Goal: Communication & Community: Answer question/provide support

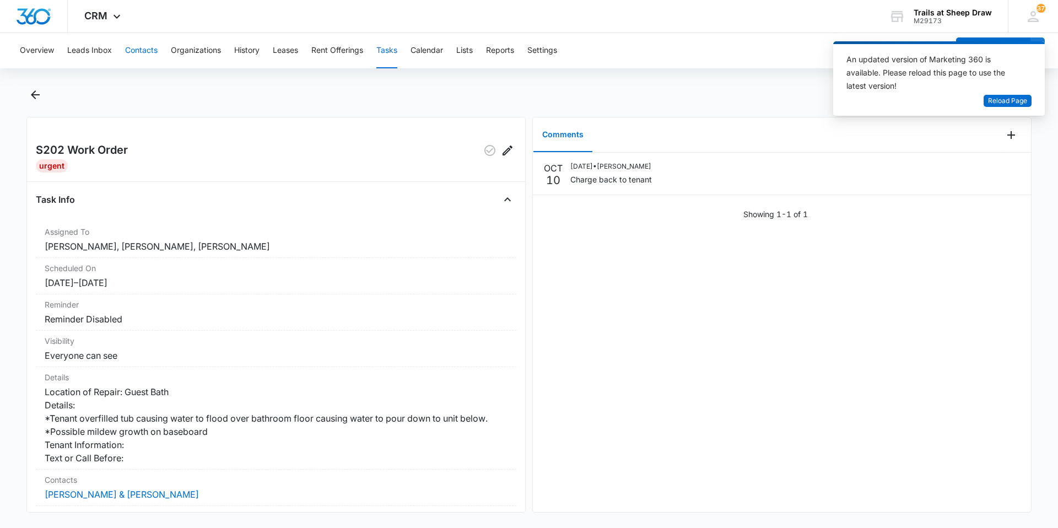
click at [140, 48] on button "Contacts" at bounding box center [141, 50] width 33 height 35
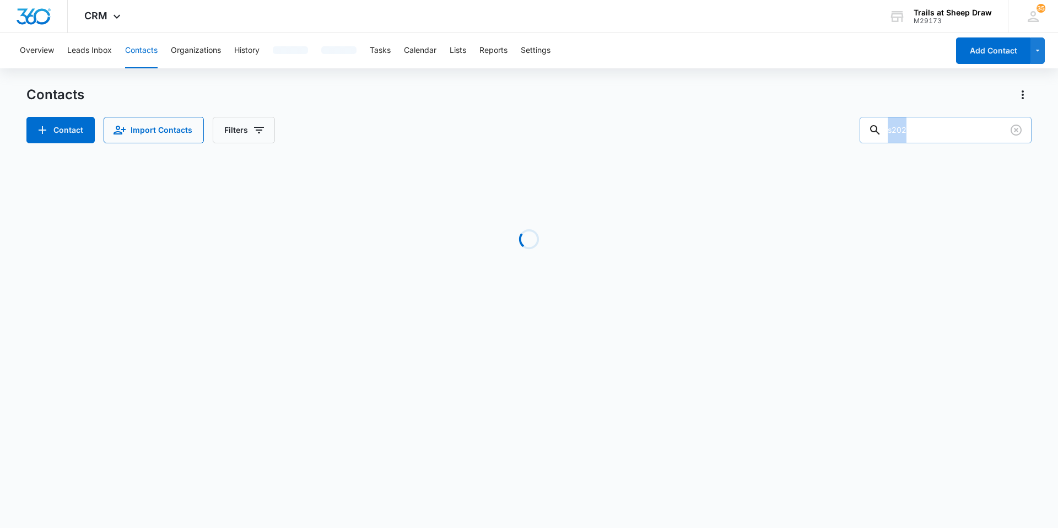
drag, startPoint x: 958, startPoint y: 144, endPoint x: 924, endPoint y: 134, distance: 35.1
click at [911, 138] on div "Contacts Contact Import Contacts Filters s202 Loading No Results" at bounding box center [528, 210] width 1005 height 249
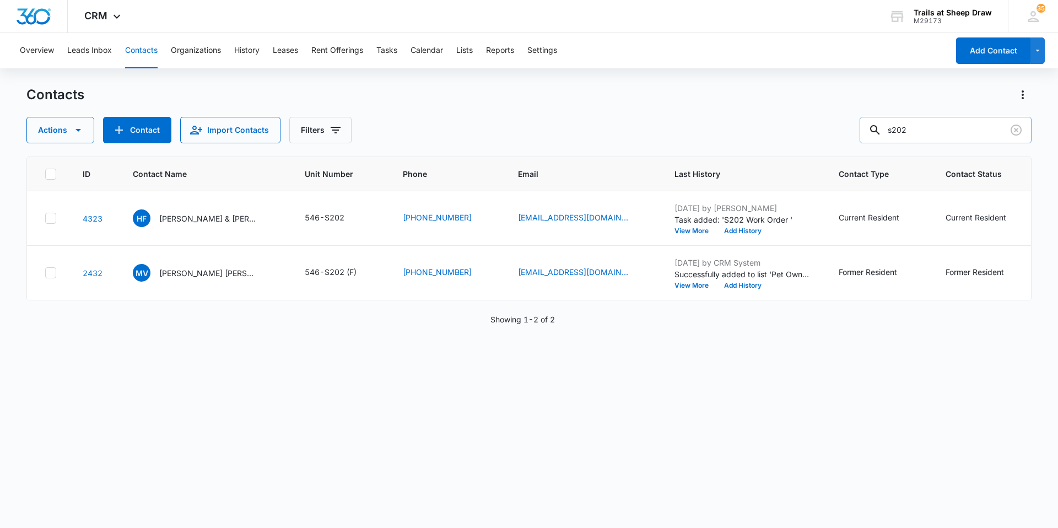
click at [936, 132] on input "s202" at bounding box center [946, 130] width 172 height 26
drag, startPoint x: 940, startPoint y: 133, endPoint x: 890, endPoint y: 131, distance: 50.8
click at [890, 131] on div "s202" at bounding box center [946, 130] width 172 height 26
click at [986, 125] on input "s202" at bounding box center [946, 130] width 172 height 26
click at [971, 139] on input "s202" at bounding box center [946, 130] width 172 height 26
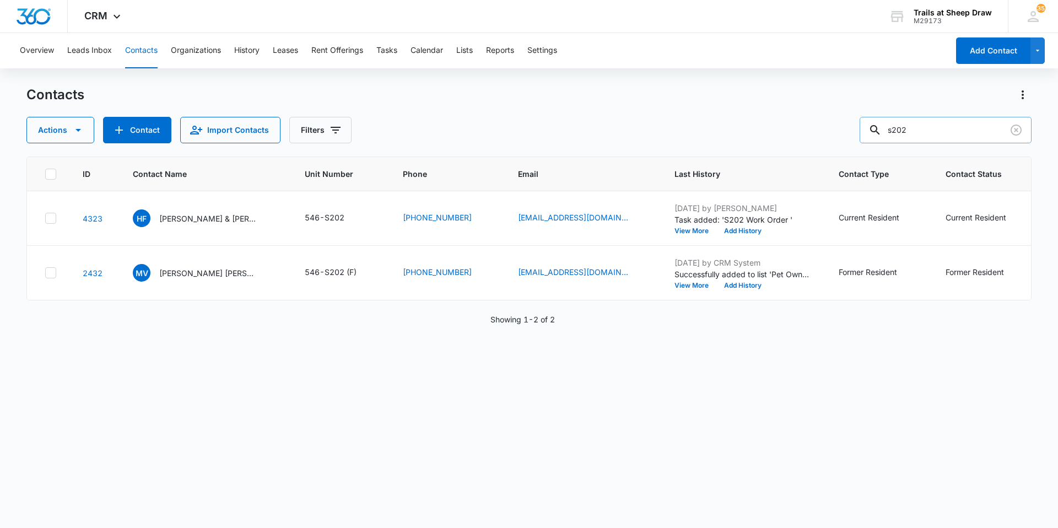
click at [933, 128] on input "s202" at bounding box center [946, 130] width 172 height 26
drag, startPoint x: 960, startPoint y: 130, endPoint x: 819, endPoint y: 143, distance: 141.7
click at [825, 137] on div "Actions Contact Import Contacts Filters s202" at bounding box center [528, 130] width 1005 height 26
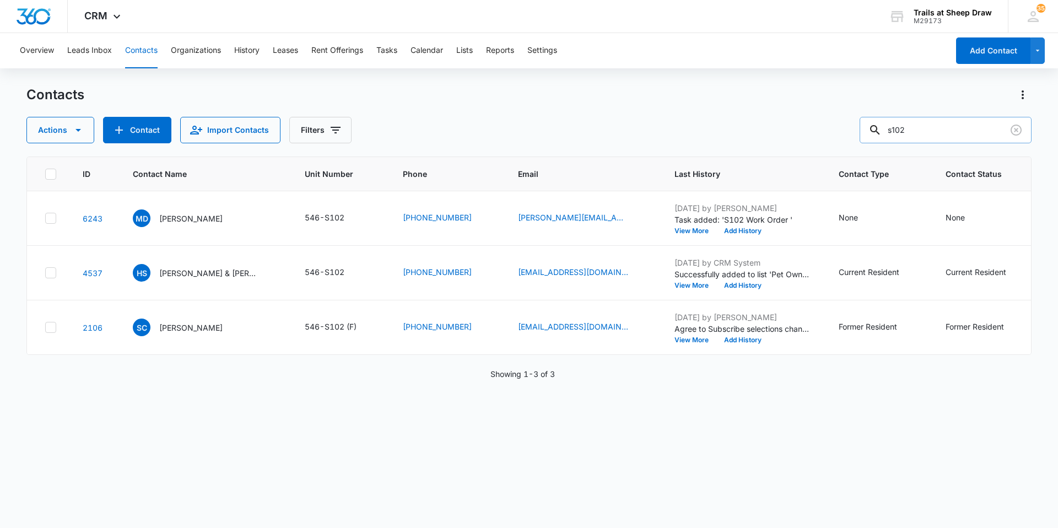
drag, startPoint x: 942, startPoint y: 127, endPoint x: 883, endPoint y: 132, distance: 59.7
click at [883, 132] on div "s102" at bounding box center [946, 130] width 172 height 26
type input "s202"
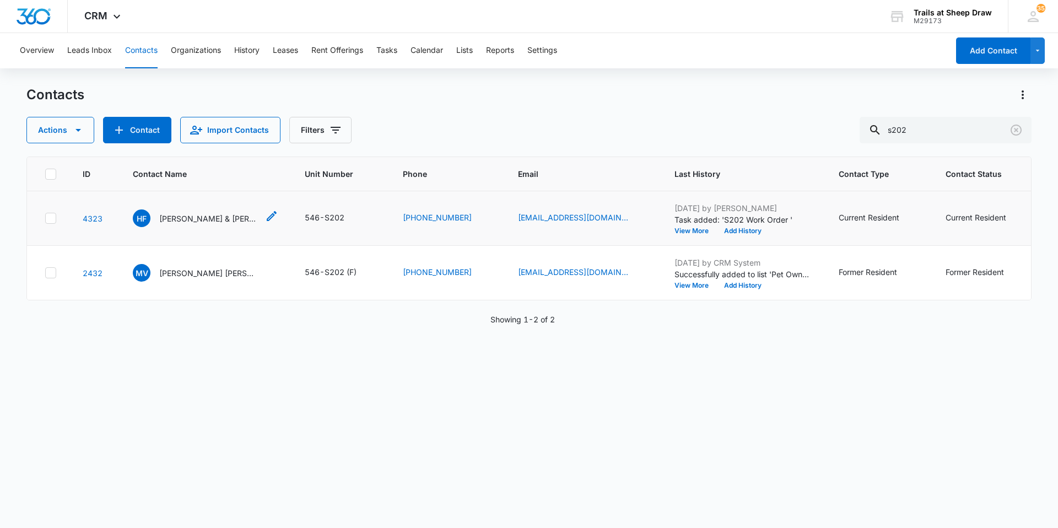
click at [225, 220] on p "[PERSON_NAME] & [PERSON_NAME]" at bounding box center [208, 219] width 99 height 12
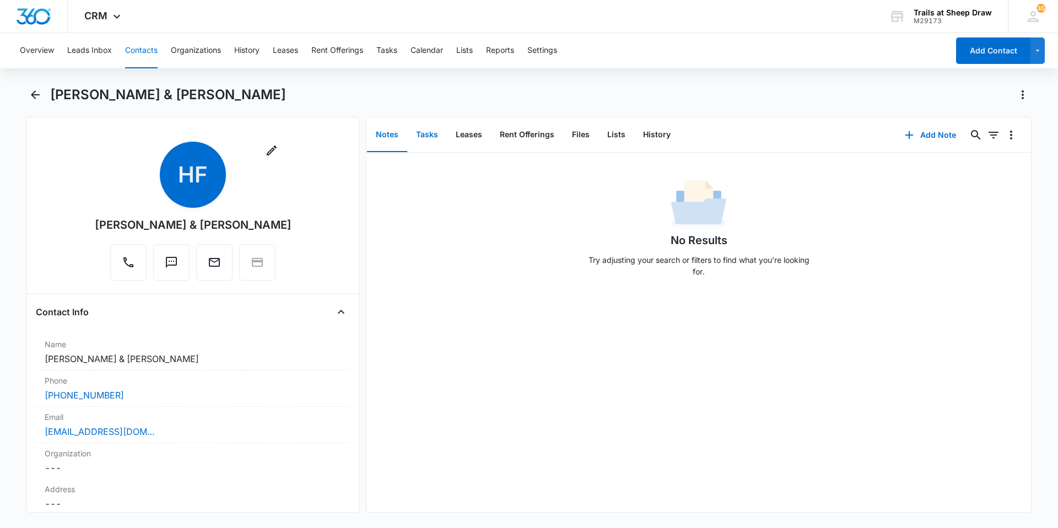
click at [424, 131] on button "Tasks" at bounding box center [427, 135] width 40 height 34
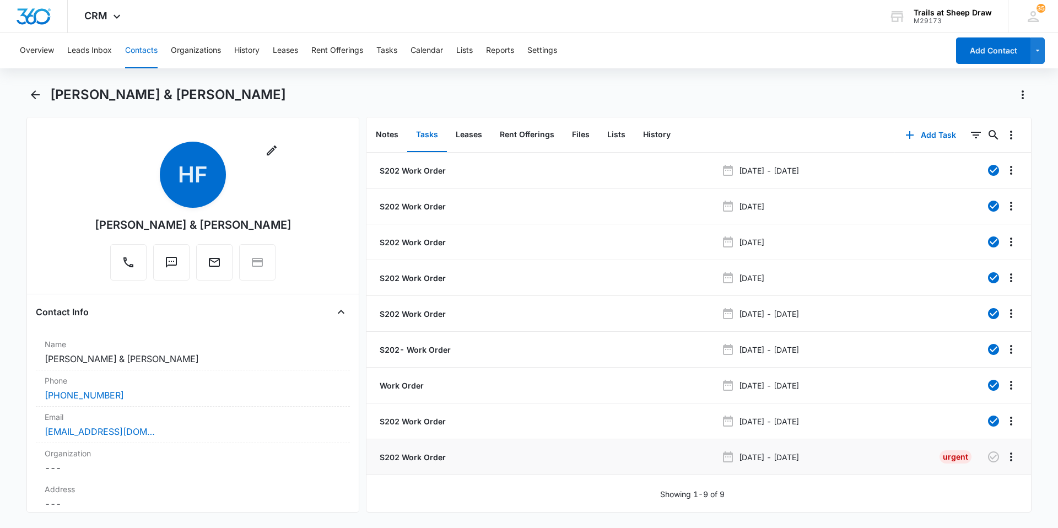
drag, startPoint x: 433, startPoint y: 458, endPoint x: 441, endPoint y: 462, distance: 9.1
click at [433, 458] on p "S202 Work Order" at bounding box center [412, 457] width 68 height 12
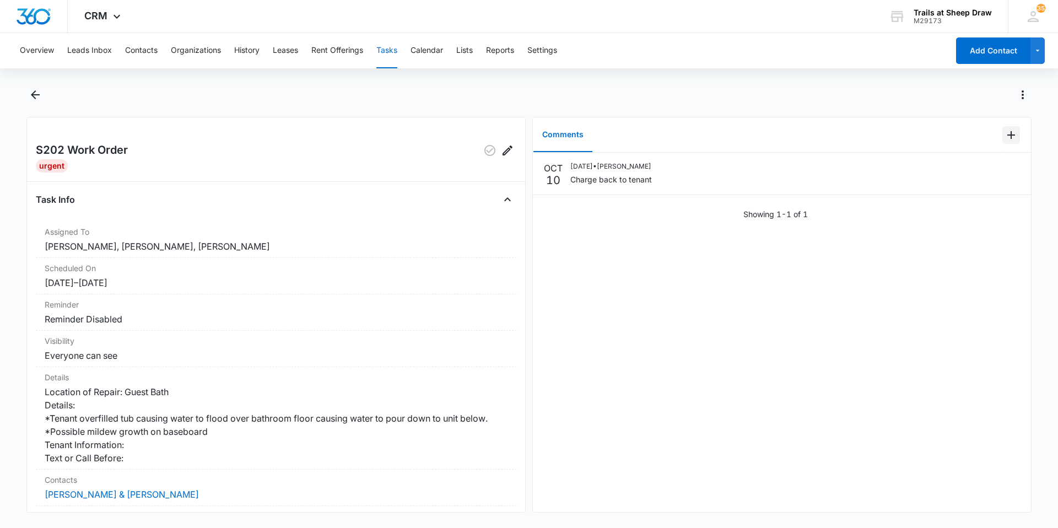
click at [1003, 132] on button "Add Comment" at bounding box center [1012, 135] width 18 height 18
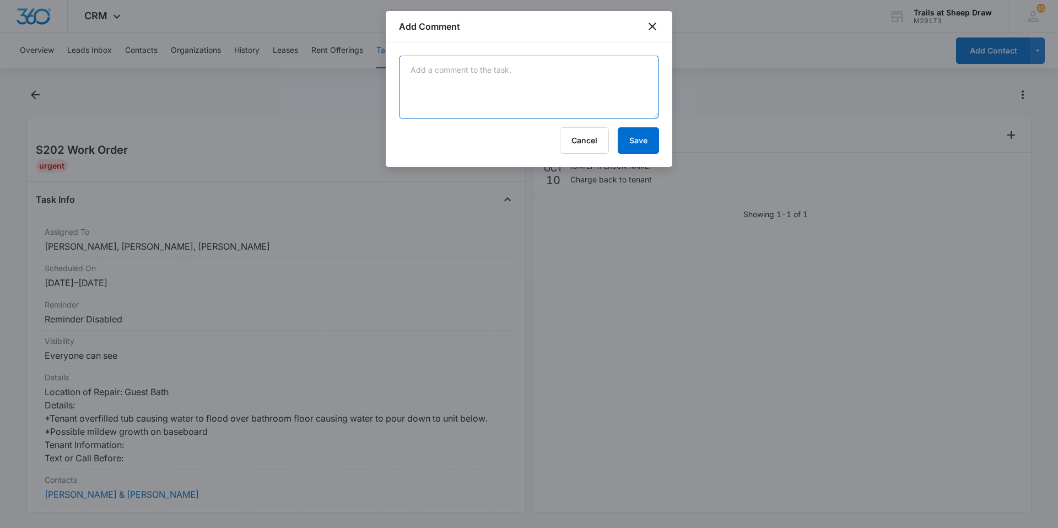
click at [631, 104] on textarea at bounding box center [529, 87] width 260 height 63
drag, startPoint x: 526, startPoint y: 81, endPoint x: 386, endPoint y: 64, distance: 141.0
click at [386, 64] on div "RTC out [DATE] to take a look at drywall needing removed/if mitigation is requi…" at bounding box center [529, 104] width 287 height 125
type textarea "RTC out [DATE] to take a look at drywall needing removed/if mitigation is requi…"
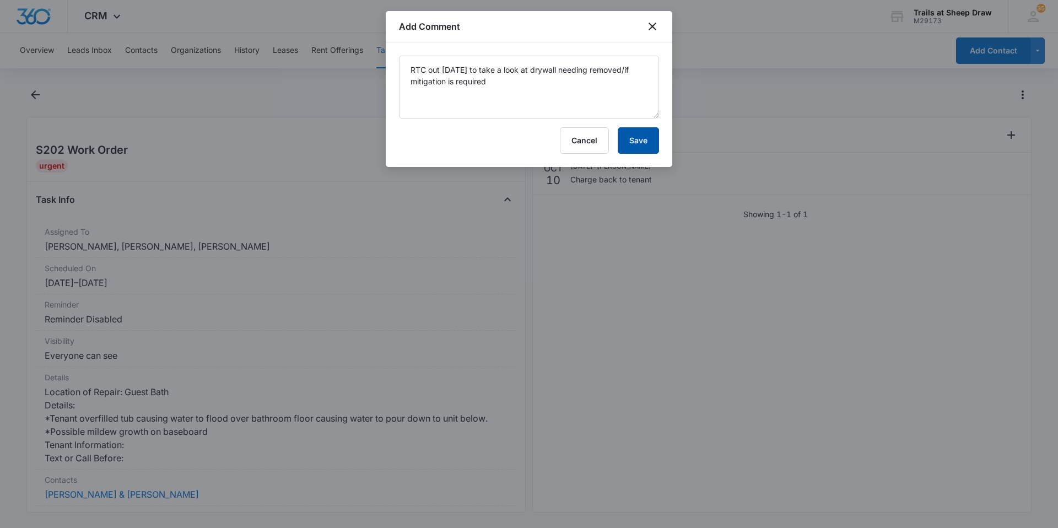
click at [646, 139] on button "Save" at bounding box center [638, 140] width 41 height 26
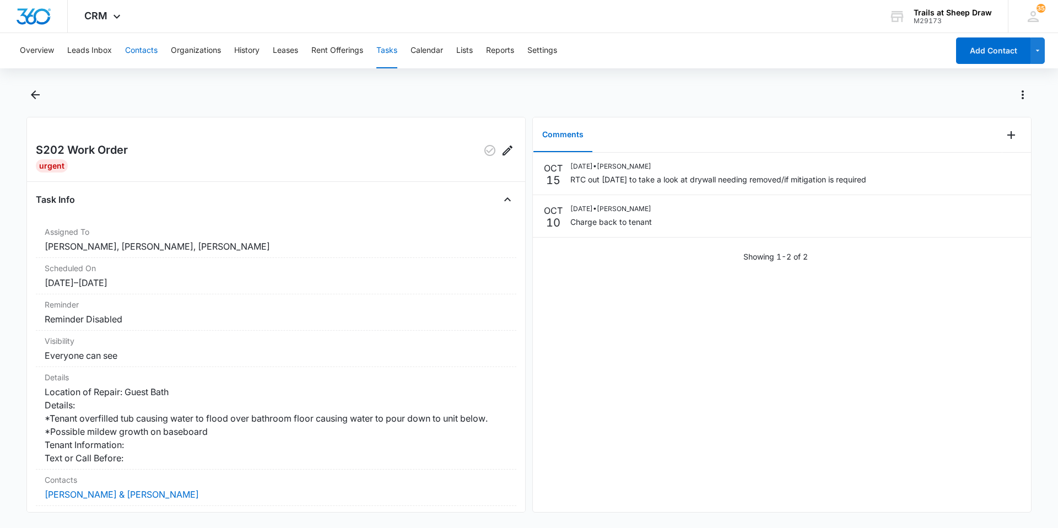
click at [154, 55] on button "Contacts" at bounding box center [141, 50] width 33 height 35
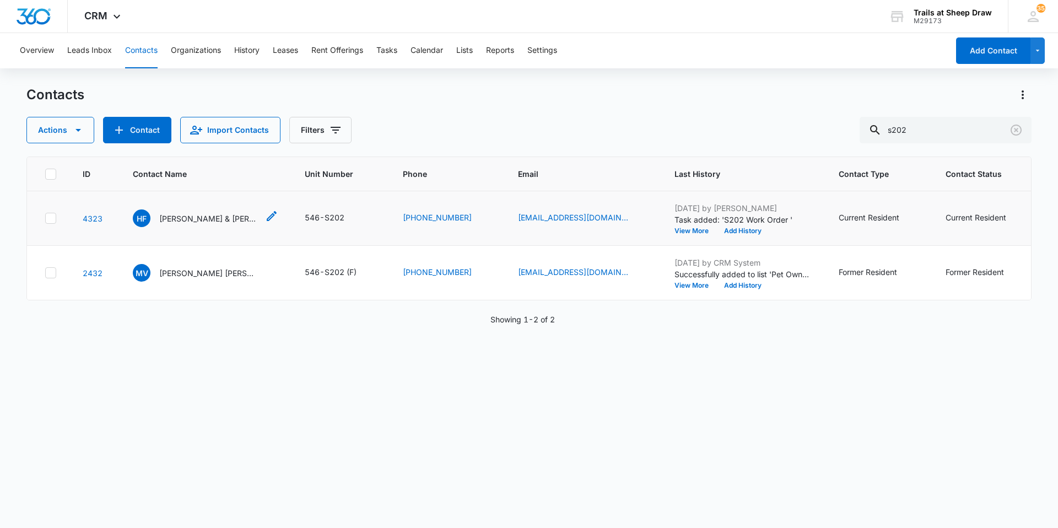
click at [205, 222] on p "[PERSON_NAME] & [PERSON_NAME]" at bounding box center [208, 219] width 99 height 12
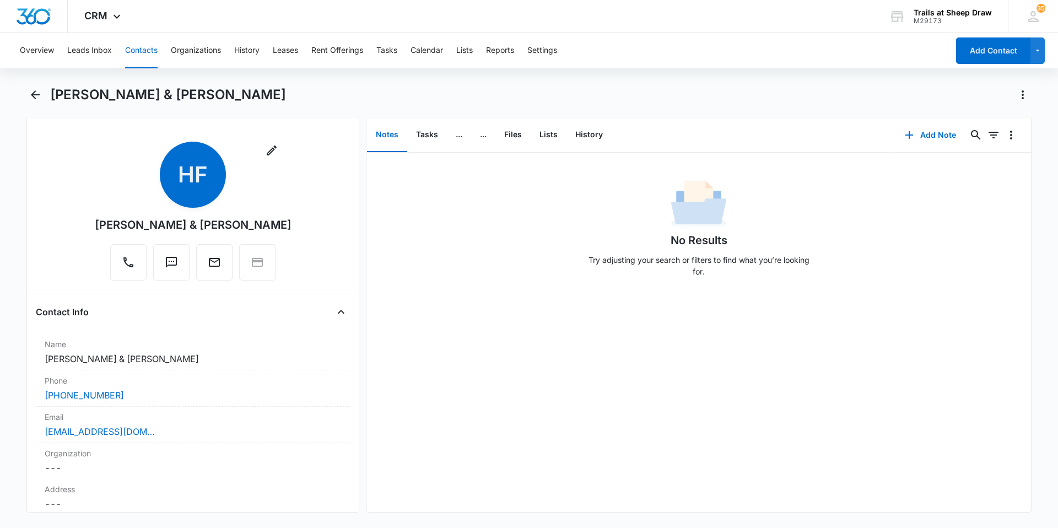
click at [138, 45] on button "Contacts" at bounding box center [141, 50] width 33 height 35
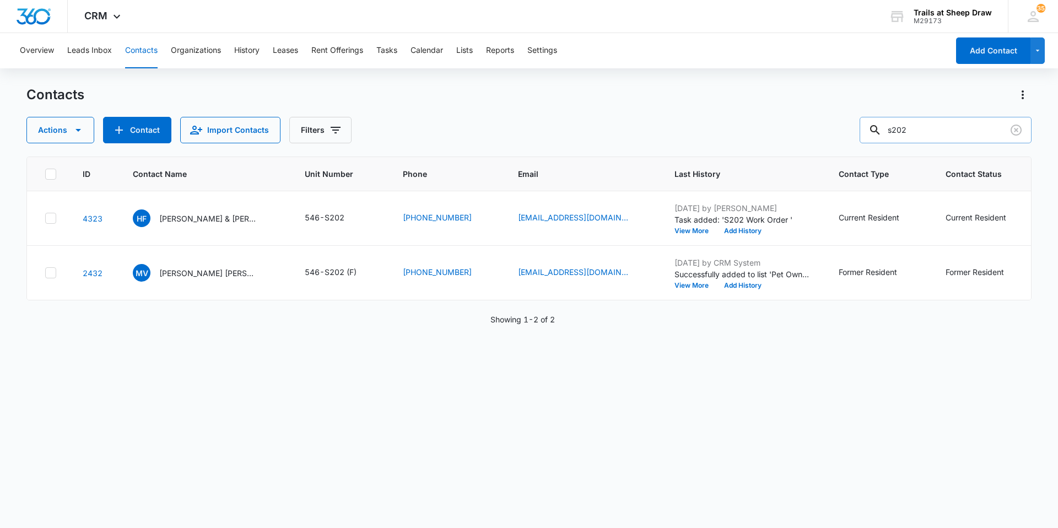
drag, startPoint x: 930, startPoint y: 136, endPoint x: 878, endPoint y: 131, distance: 52.7
click at [880, 130] on div "s202" at bounding box center [946, 130] width 172 height 26
type input "s102"
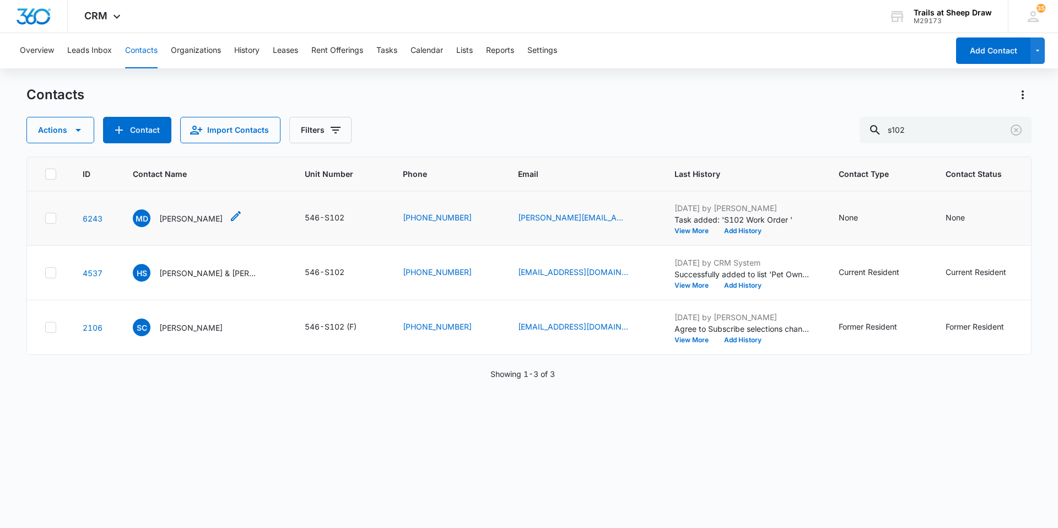
click at [182, 219] on p "[PERSON_NAME]" at bounding box center [190, 219] width 63 height 12
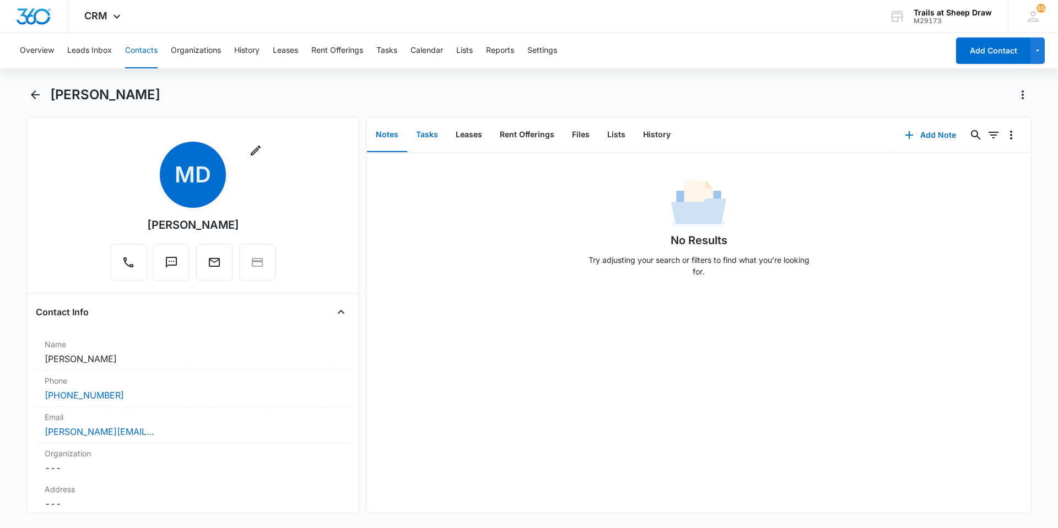
click at [423, 136] on button "Tasks" at bounding box center [427, 135] width 40 height 34
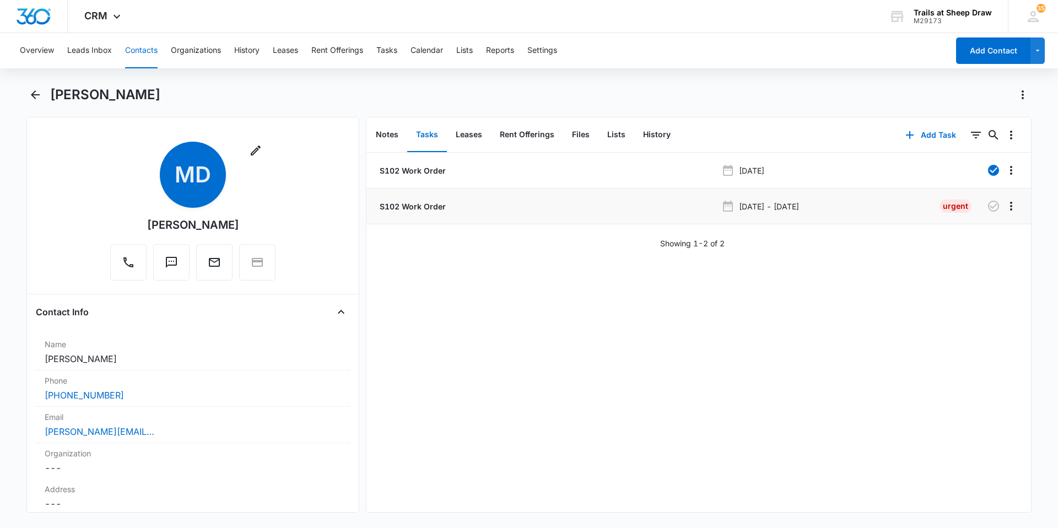
click at [428, 208] on p "S102 Work Order" at bounding box center [412, 207] width 68 height 12
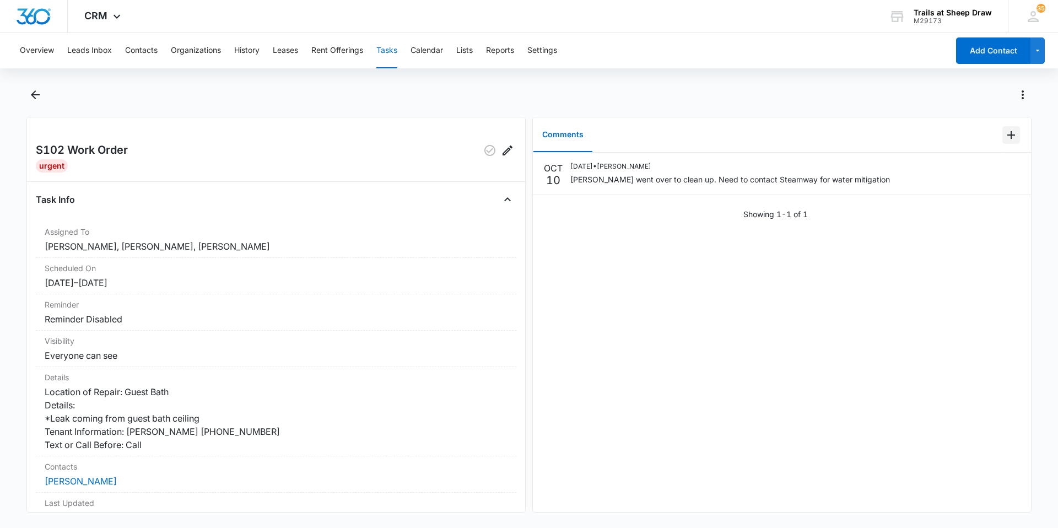
click at [1005, 134] on icon "Add Comment" at bounding box center [1011, 134] width 13 height 13
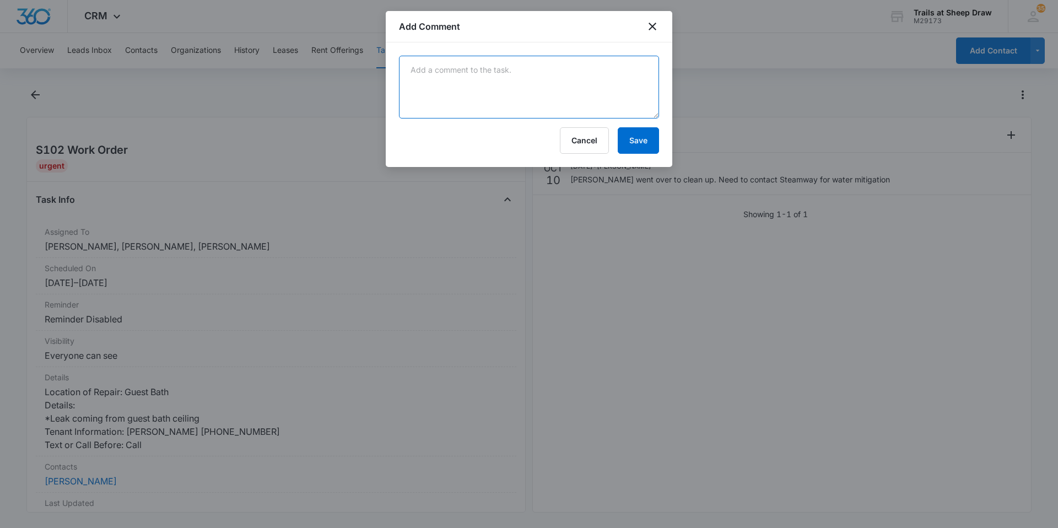
click at [544, 87] on textarea at bounding box center [529, 87] width 260 height 63
paste textarea "RTC out [DATE] to take a look at drywall needing removed/if mitigation is requi…"
type textarea "RTC out [DATE] to take a look at drywall needing removed/if mitigation is requi…"
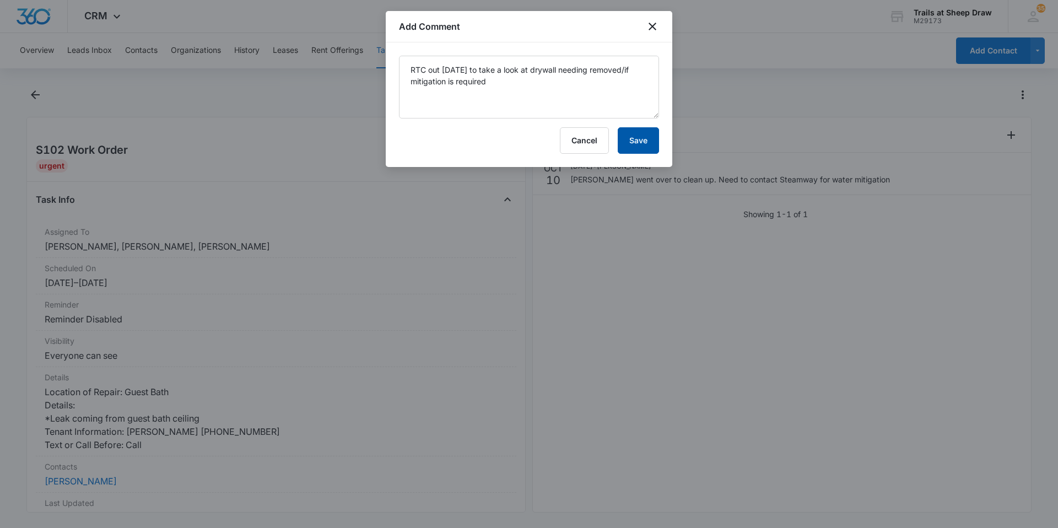
click at [649, 142] on button "Save" at bounding box center [638, 140] width 41 height 26
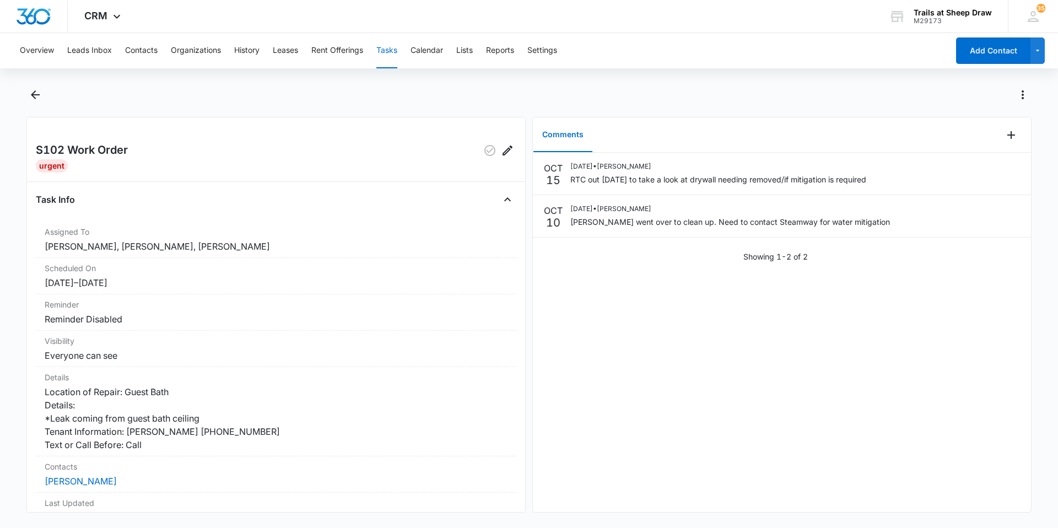
click at [396, 47] on button "Tasks" at bounding box center [386, 50] width 21 height 35
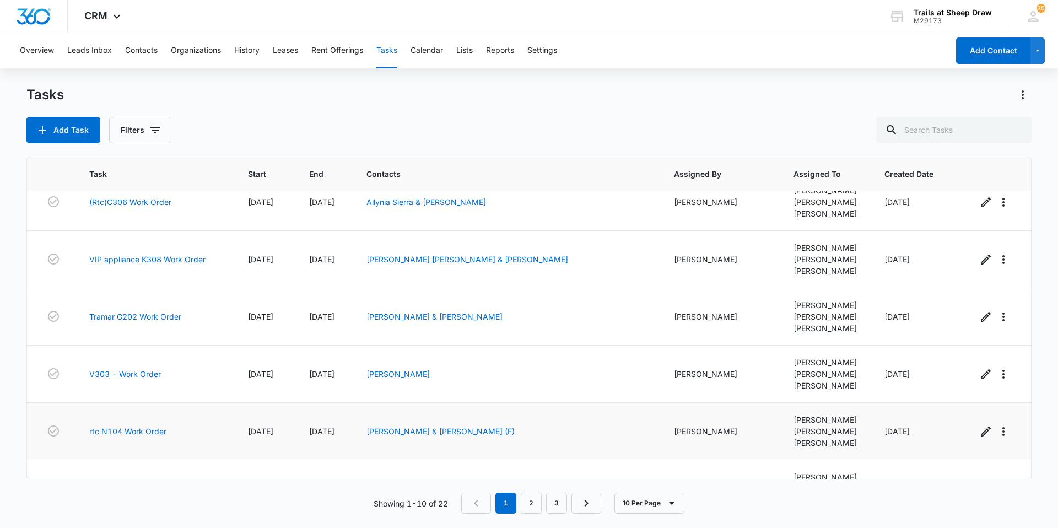
scroll to position [273, 0]
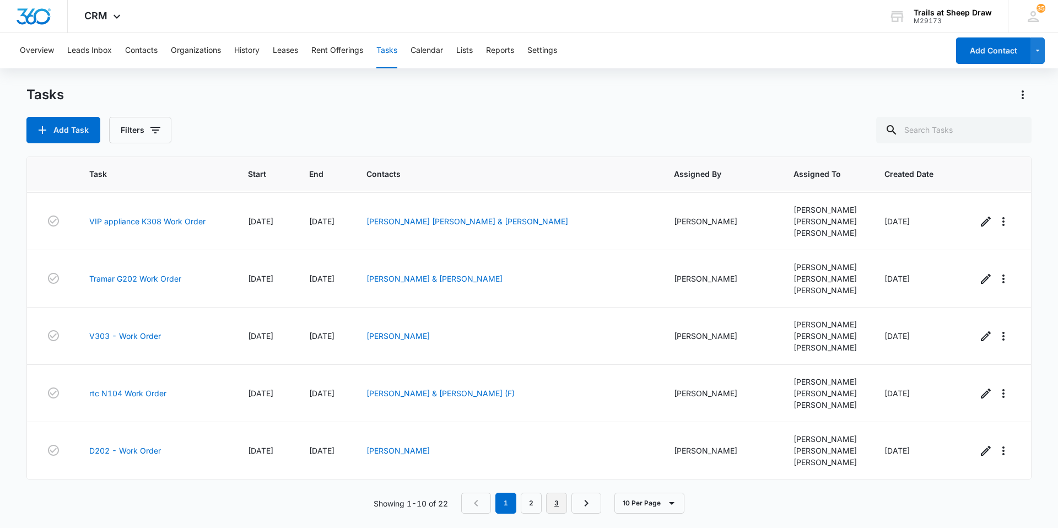
click at [551, 501] on link "3" at bounding box center [556, 503] width 21 height 21
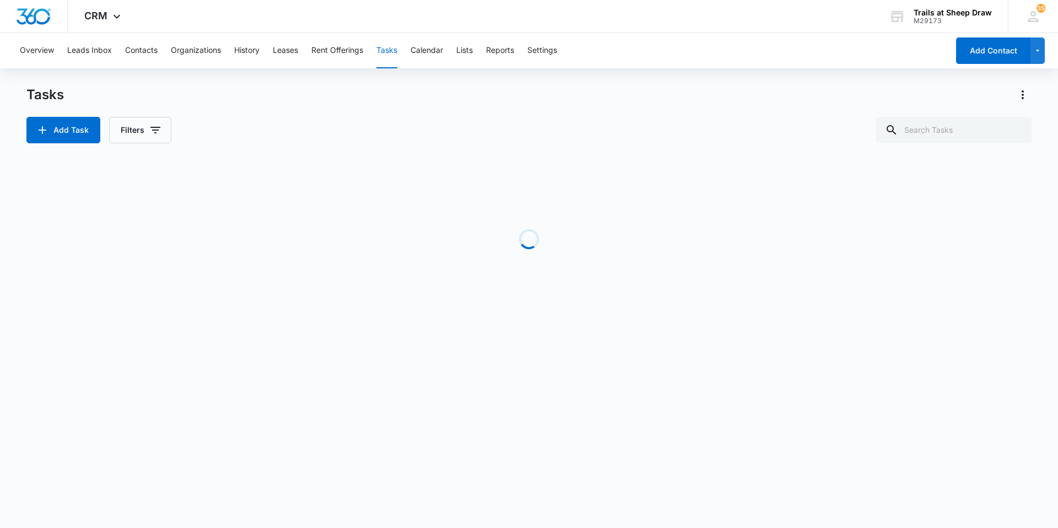
scroll to position [0, 0]
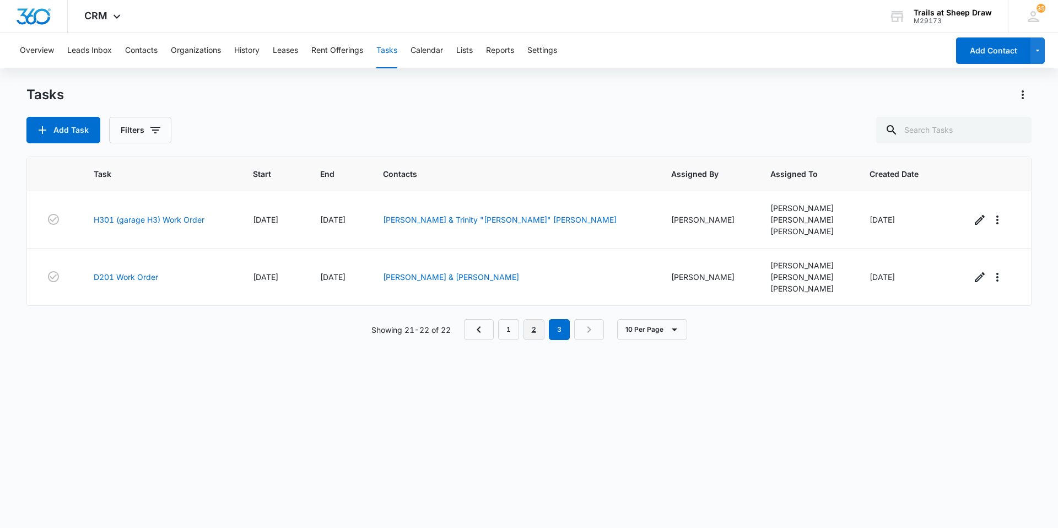
click at [530, 330] on link "2" at bounding box center [534, 329] width 21 height 21
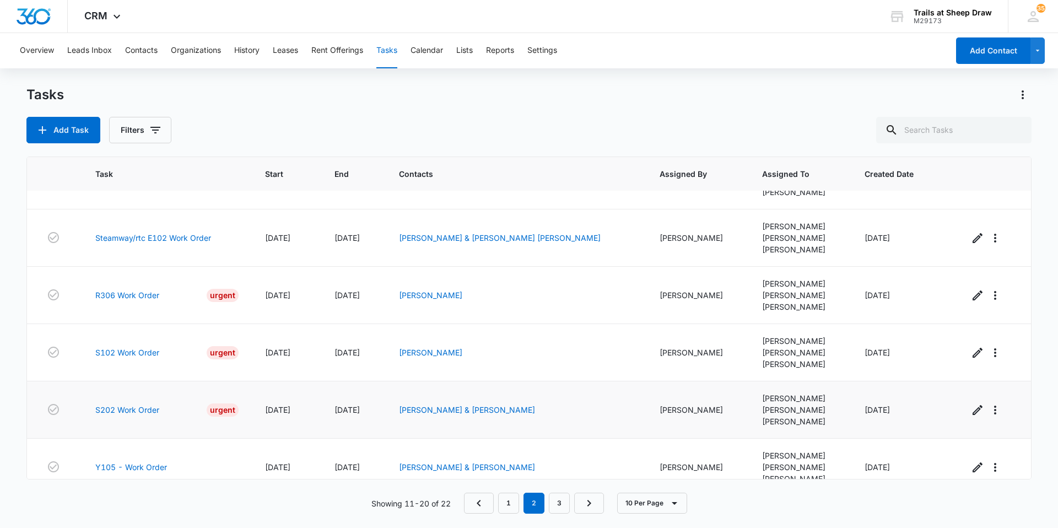
scroll to position [64, 0]
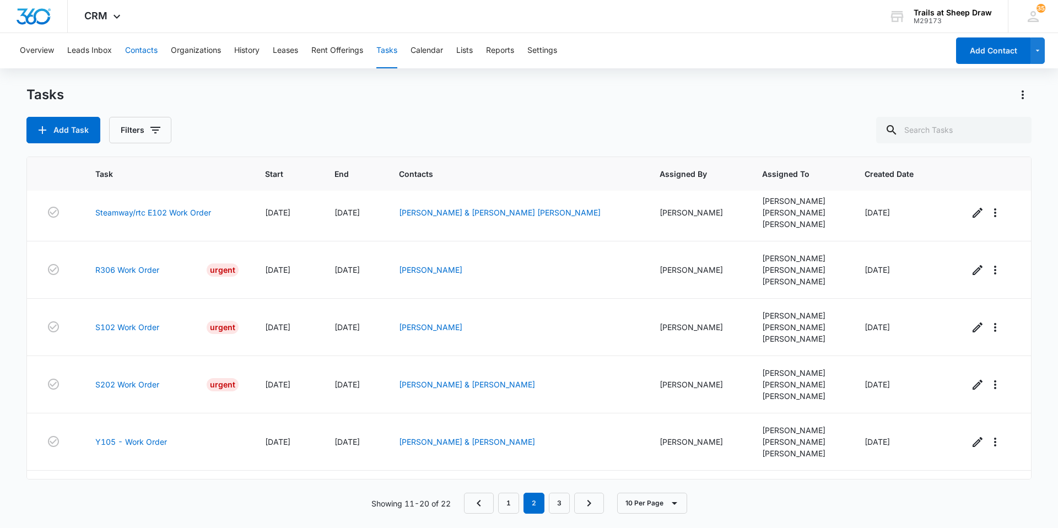
click at [139, 56] on button "Contacts" at bounding box center [141, 50] width 33 height 35
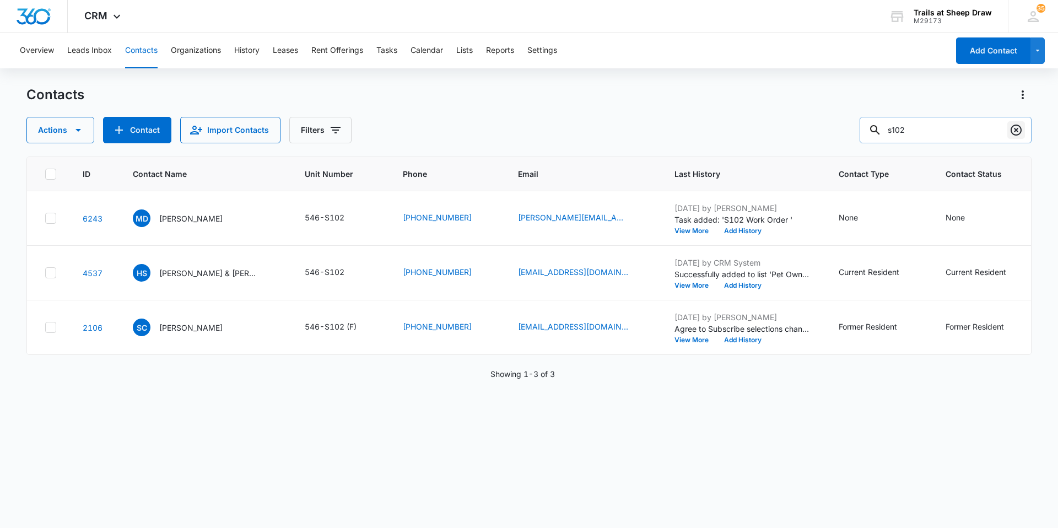
click at [1014, 133] on icon "Clear" at bounding box center [1016, 129] width 13 height 13
